Goal: Information Seeking & Learning: Learn about a topic

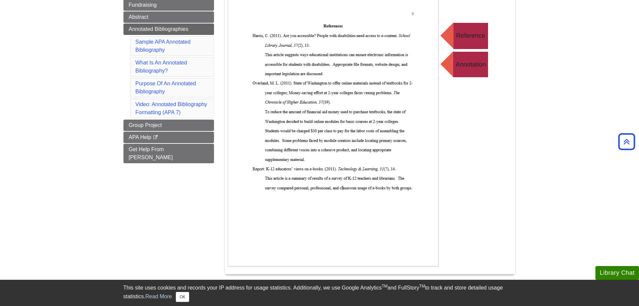
scroll to position [134, 0]
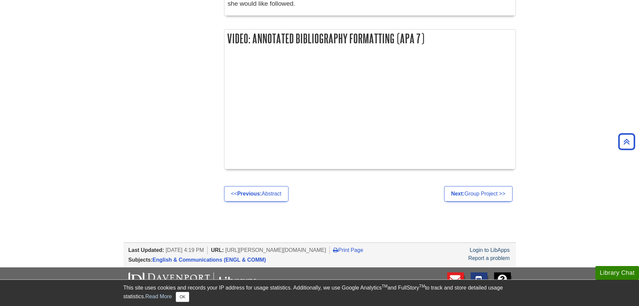
scroll to position [569, 0]
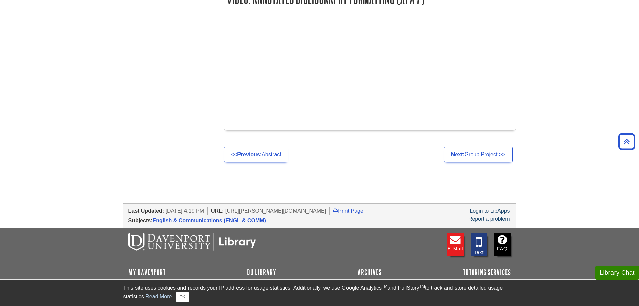
scroll to position [703, 0]
